Goal: Information Seeking & Learning: Check status

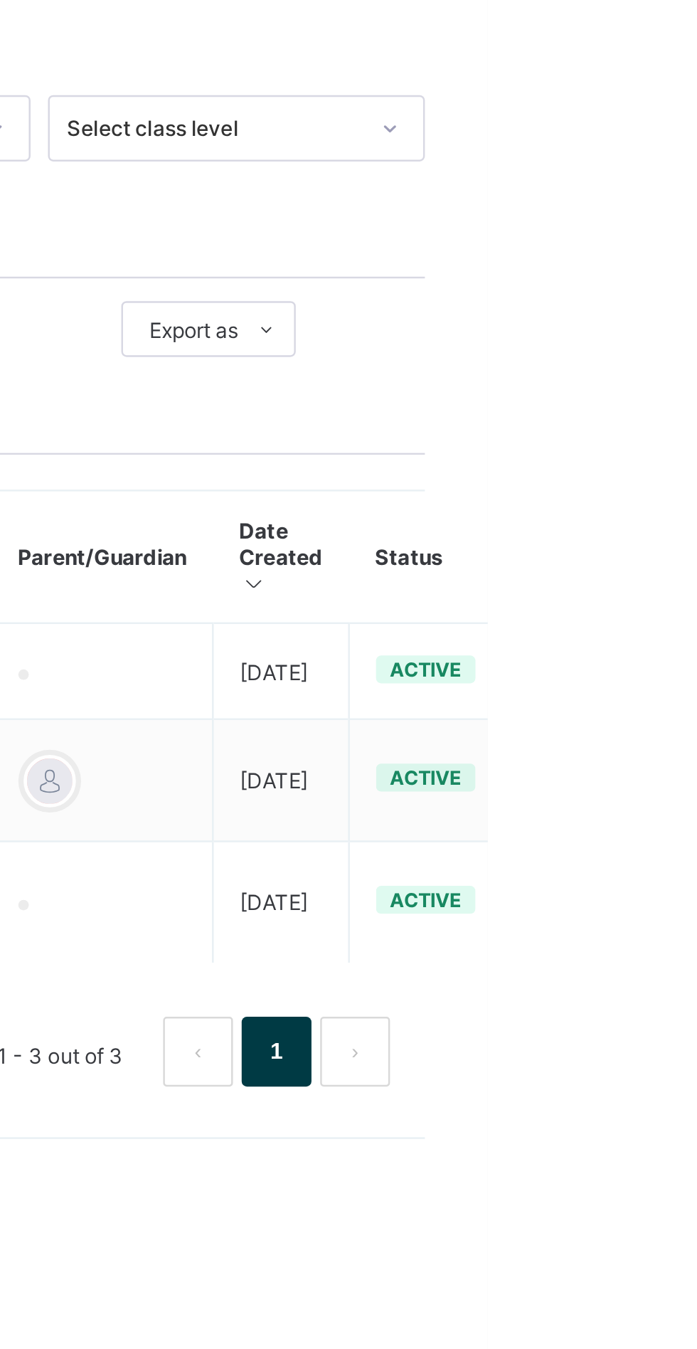
type input "******"
click at [0, 0] on ul "View Profile Edit Student Link Parent/Guardian Delete Student" at bounding box center [0, 0] width 0 height 0
click at [0, 0] on div "View Profile" at bounding box center [0, 0] width 0 height 0
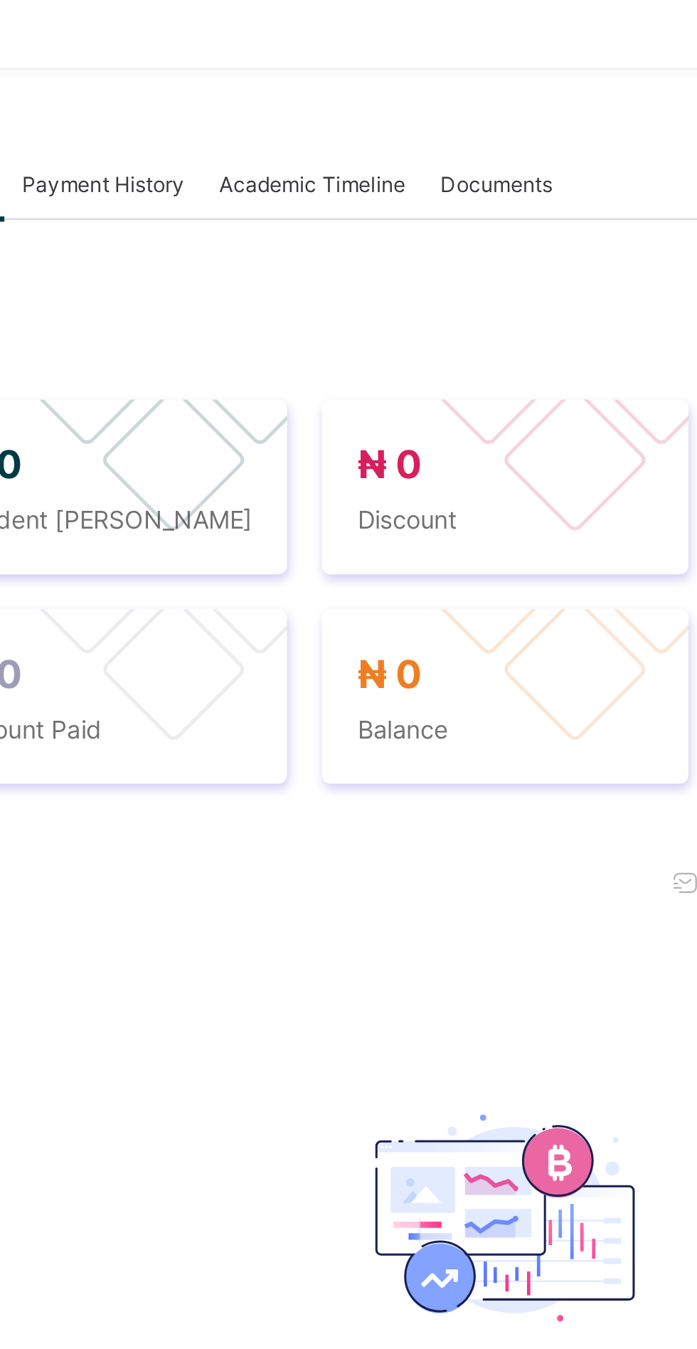
click at [375, 428] on span "Academic Timeline" at bounding box center [355, 423] width 76 height 11
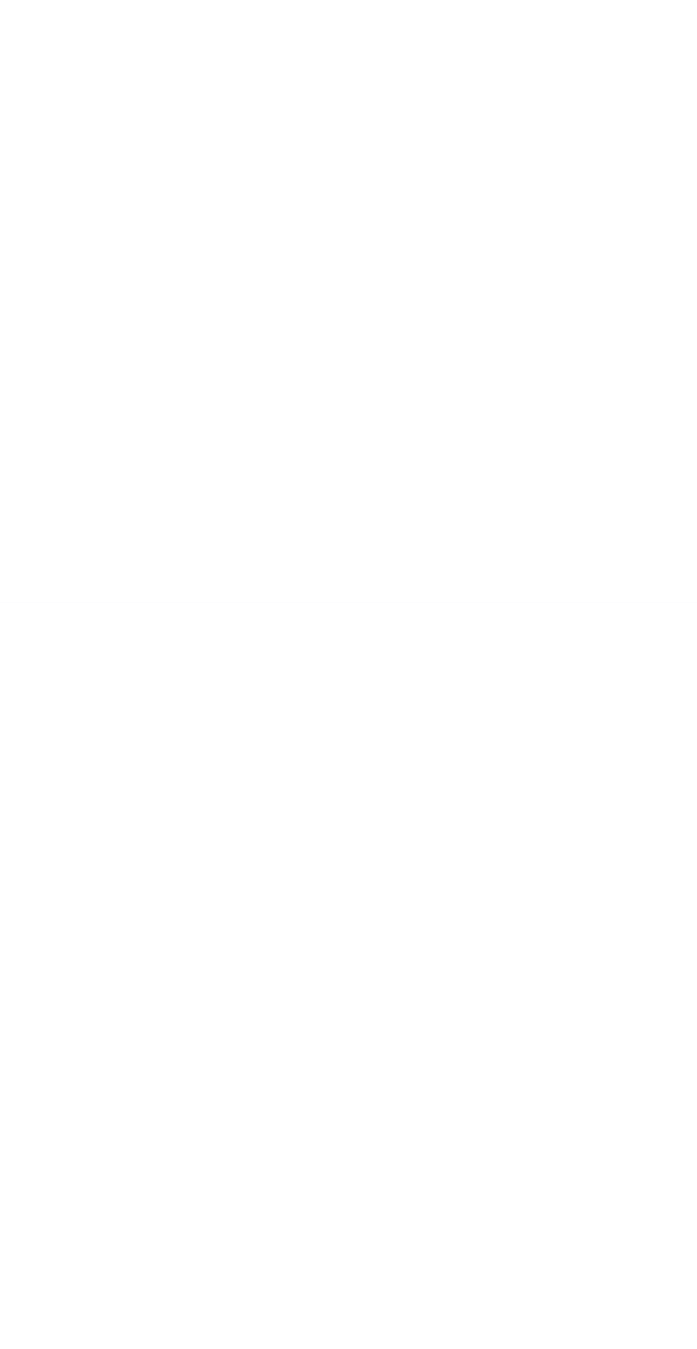
click at [447, 733] on span "Download result" at bounding box center [446, 728] width 65 height 11
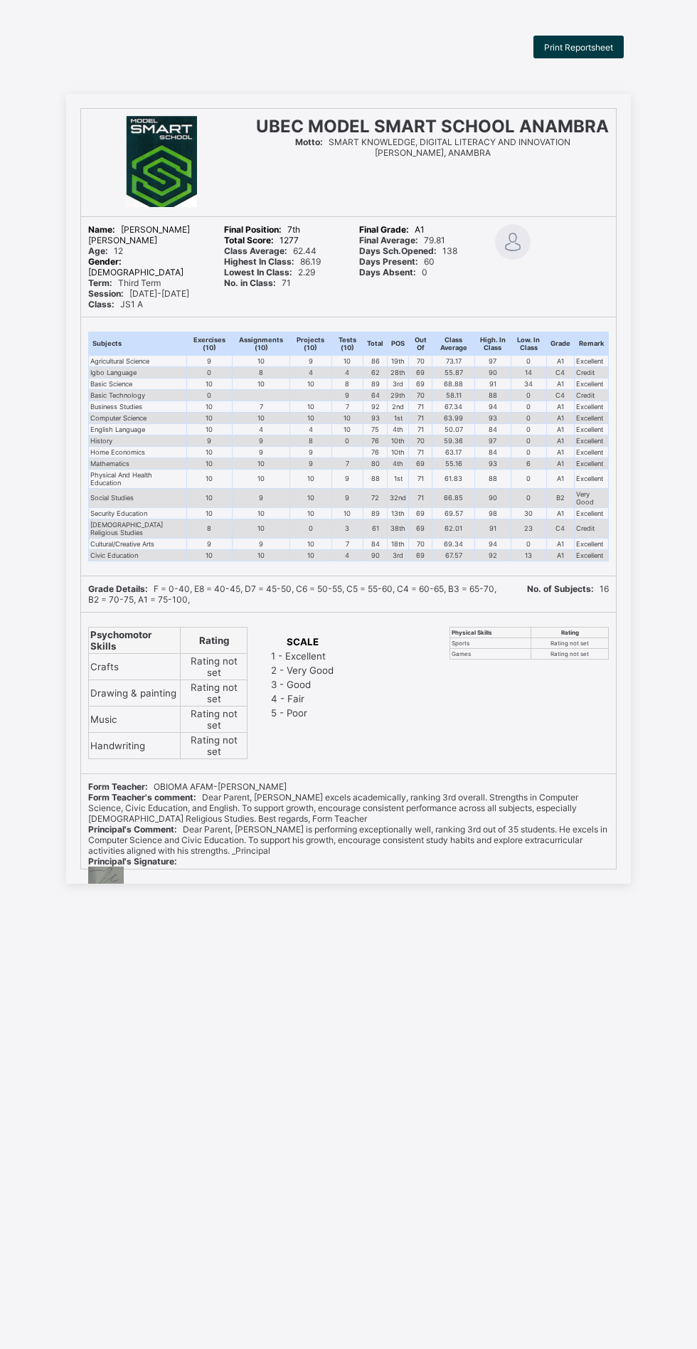
click at [602, 51] on span "Print Reportsheet" at bounding box center [578, 47] width 69 height 11
